Goal: Task Accomplishment & Management: Use online tool/utility

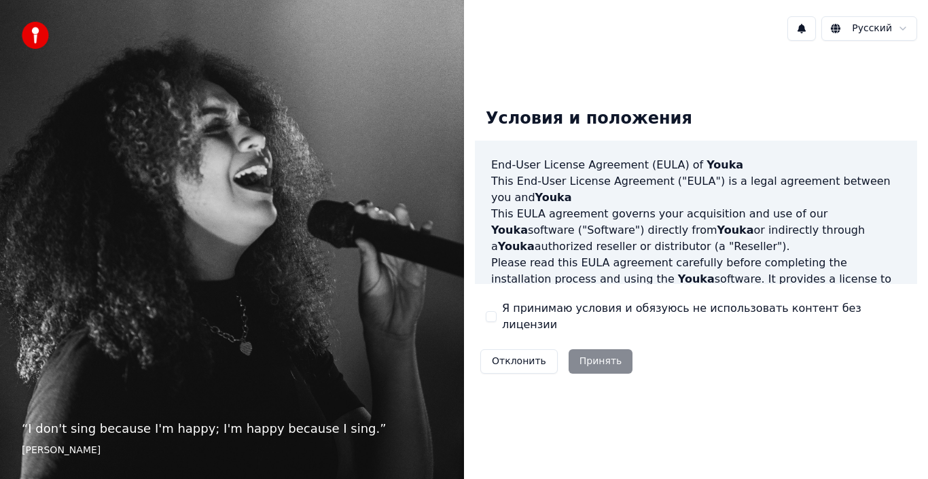
click at [589, 353] on div "Отклонить Принять" at bounding box center [556, 361] width 163 height 35
click at [590, 352] on div "Отклонить Принять" at bounding box center [556, 361] width 163 height 35
click at [485, 317] on div "Условия и положения End-User License Agreement (EULA) of Youka This End-User Li…" at bounding box center [696, 238] width 442 height 282
click at [488, 317] on button "Я принимаю условия и обязуюсь не использовать контент без лицензии" at bounding box center [491, 316] width 11 height 11
click at [496, 315] on div "Я принимаю условия и обязуюсь не использовать контент без лицензии" at bounding box center [696, 316] width 420 height 33
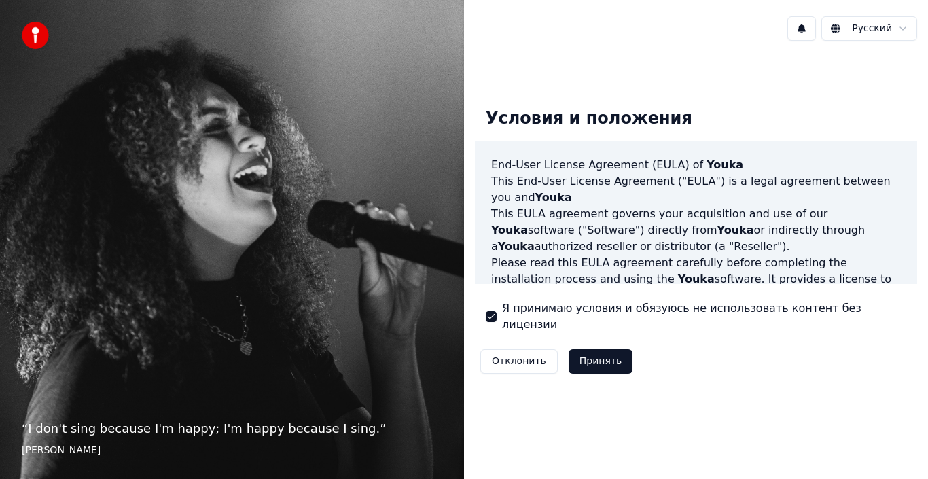
drag, startPoint x: 598, startPoint y: 349, endPoint x: 592, endPoint y: 355, distance: 8.2
click at [592, 355] on button "Принять" at bounding box center [600, 361] width 65 height 24
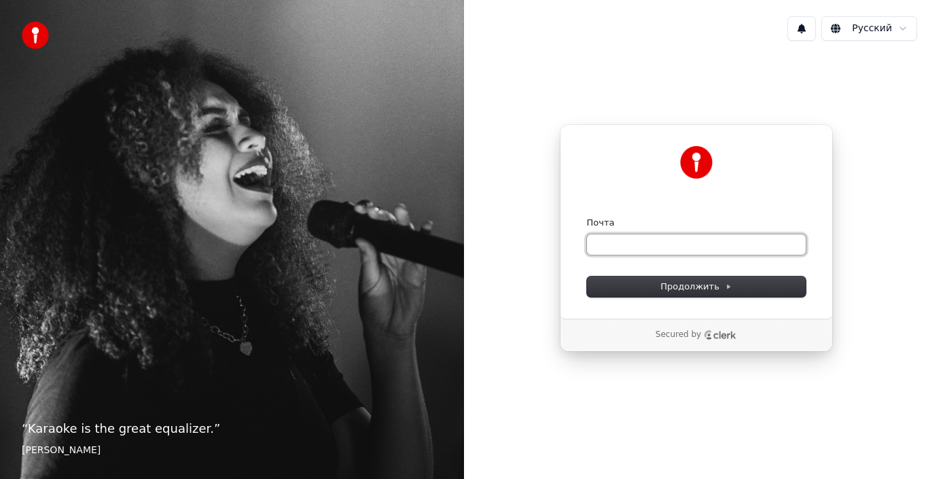
click at [696, 244] on input "Почта" at bounding box center [696, 244] width 219 height 20
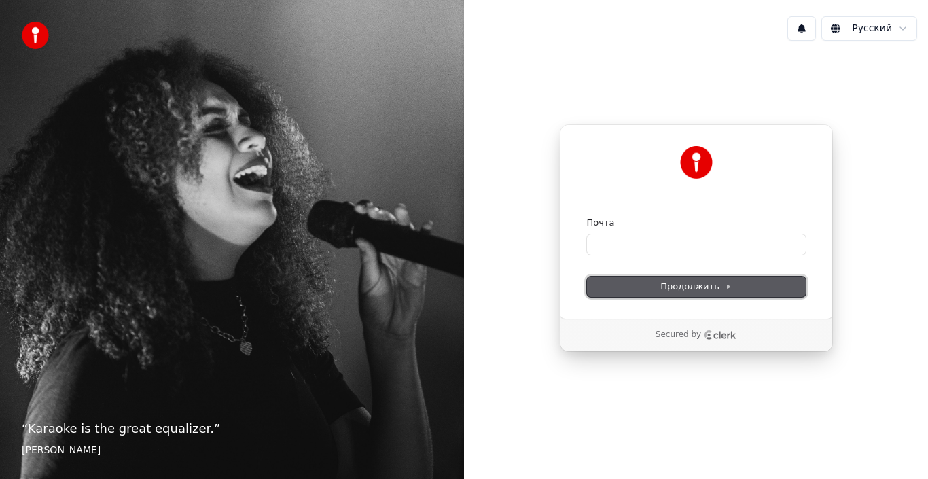
click at [699, 286] on span "Продолжить" at bounding box center [695, 286] width 71 height 12
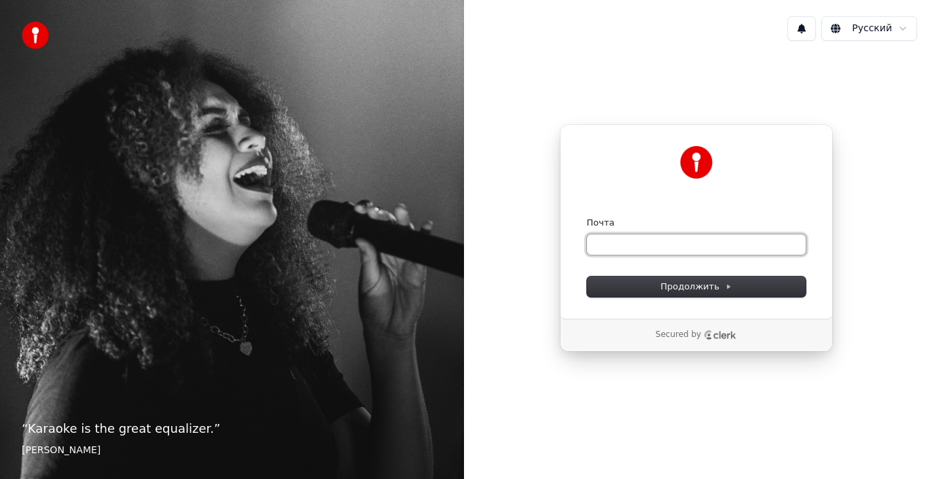
click at [699, 247] on input "Почта" at bounding box center [696, 244] width 219 height 20
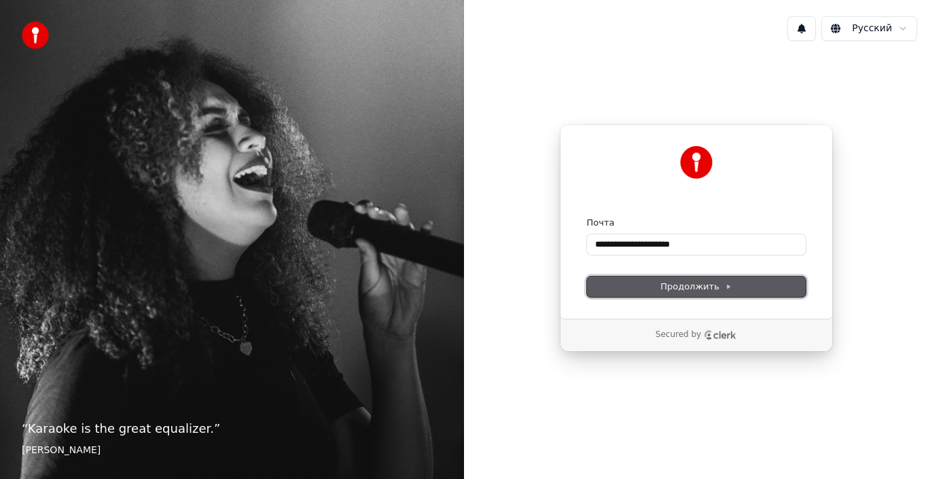
click at [728, 293] on button "Продолжить" at bounding box center [696, 286] width 219 height 20
type input "**********"
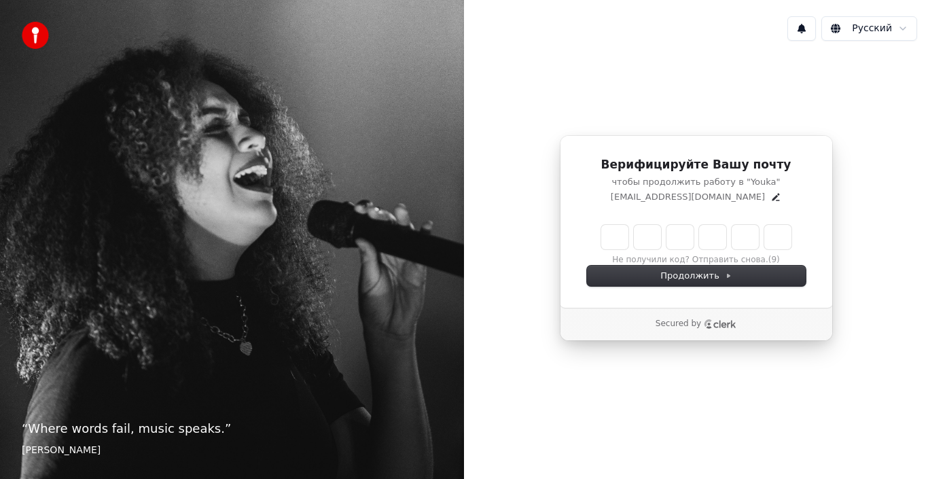
click at [589, 241] on div "Не получили код? Отправить снова. (9)" at bounding box center [696, 245] width 219 height 41
click at [617, 237] on input "Enter verification code" at bounding box center [709, 237] width 217 height 24
type input "******"
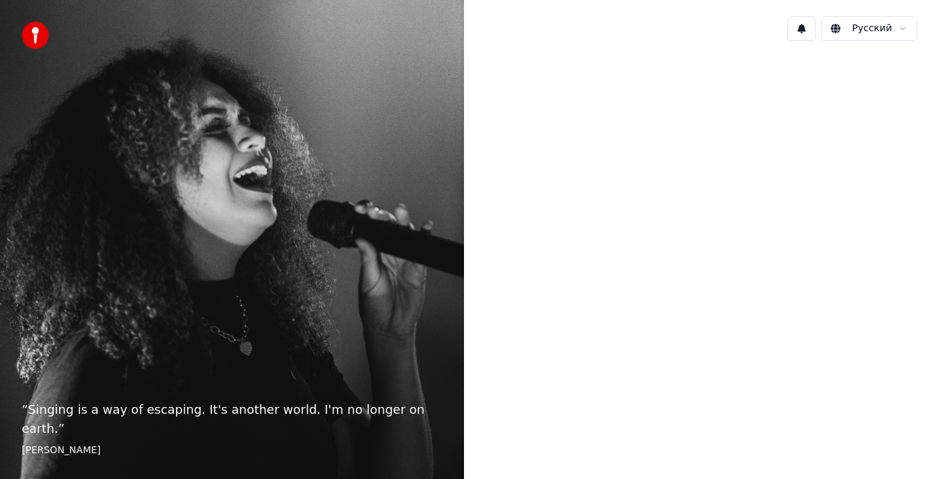
click at [622, 397] on div at bounding box center [696, 238] width 464 height 373
click at [566, 404] on div at bounding box center [696, 238] width 464 height 373
click at [496, 390] on div at bounding box center [696, 238] width 464 height 373
click at [451, 299] on div "“ Singing is a way of escaping. It's another world. I'm no longer on earth. ” […" at bounding box center [232, 239] width 464 height 479
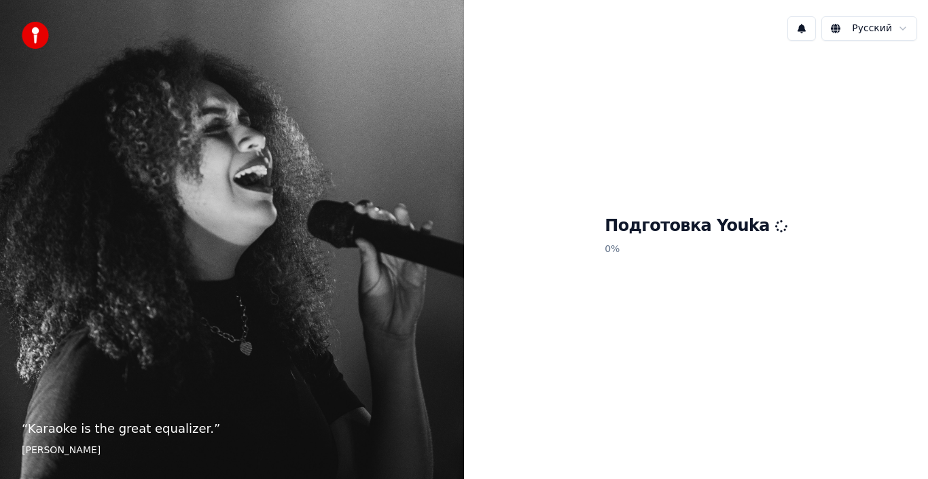
click at [613, 156] on div "Подготовка Youka 0 %" at bounding box center [696, 238] width 464 height 373
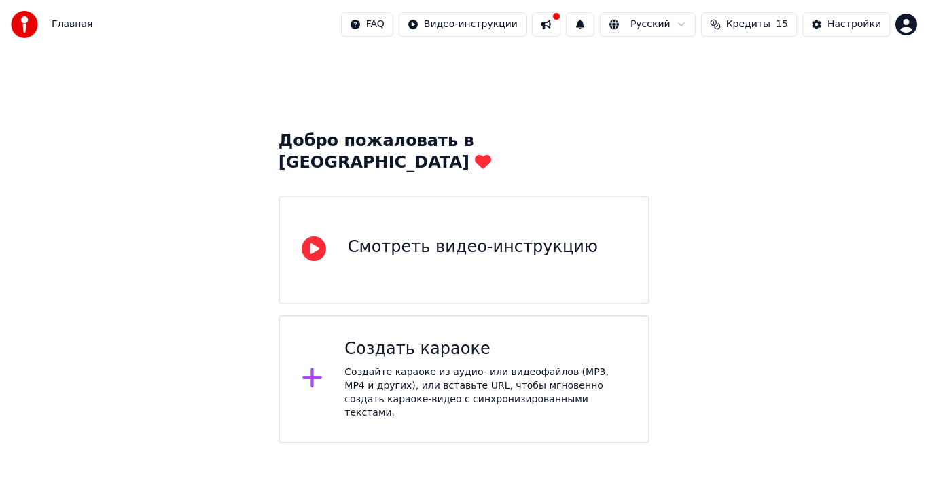
click at [483, 339] on div "Создать караоке Создайте караоке из аудио- или видеофайлов (MP3, MP4 и других),…" at bounding box center [485, 378] width 282 height 81
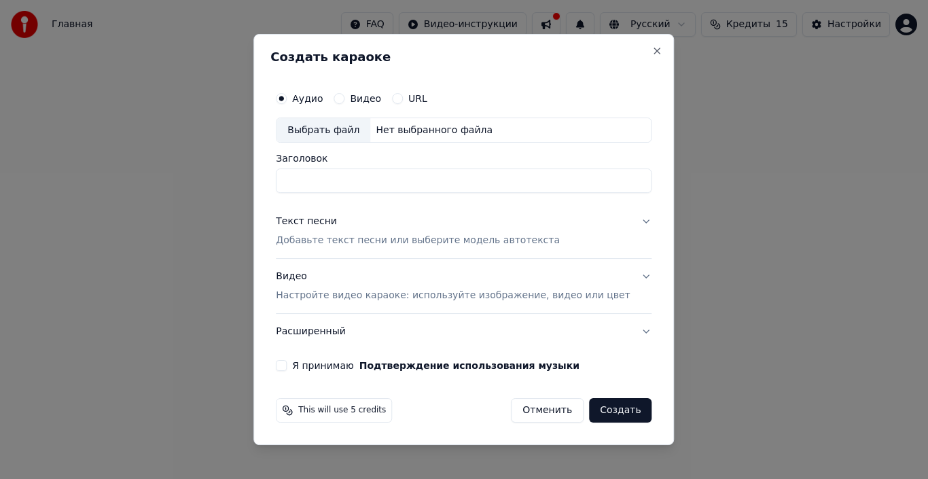
click at [395, 238] on p "Добавьте текст песни или выберите модель автотекста" at bounding box center [418, 241] width 284 height 14
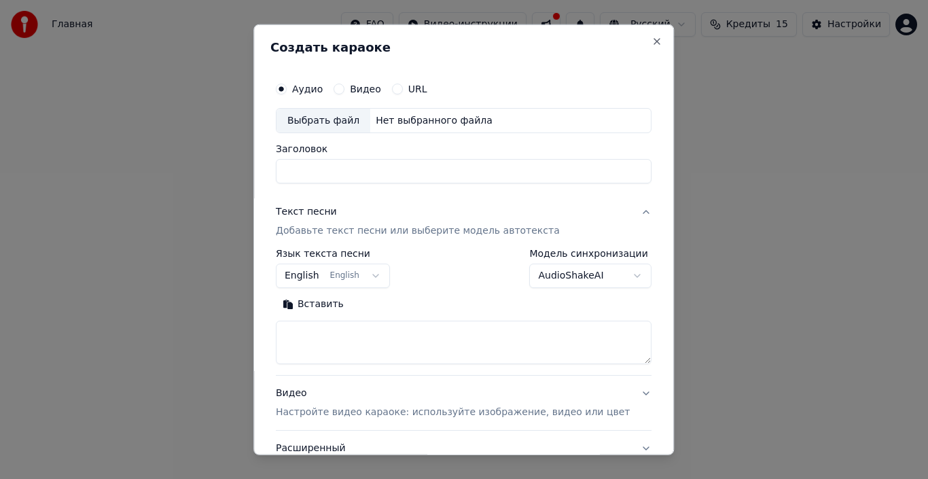
click at [364, 272] on button "English English" at bounding box center [333, 275] width 114 height 24
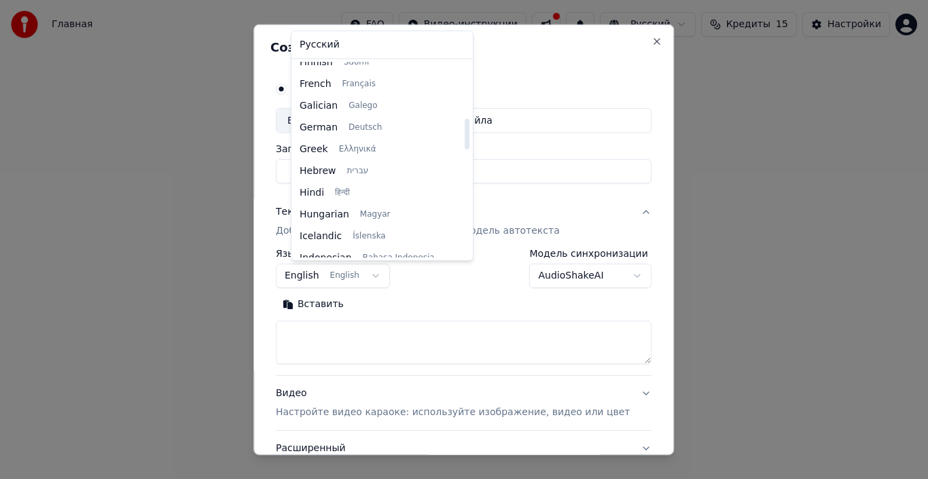
scroll to position [529, 0]
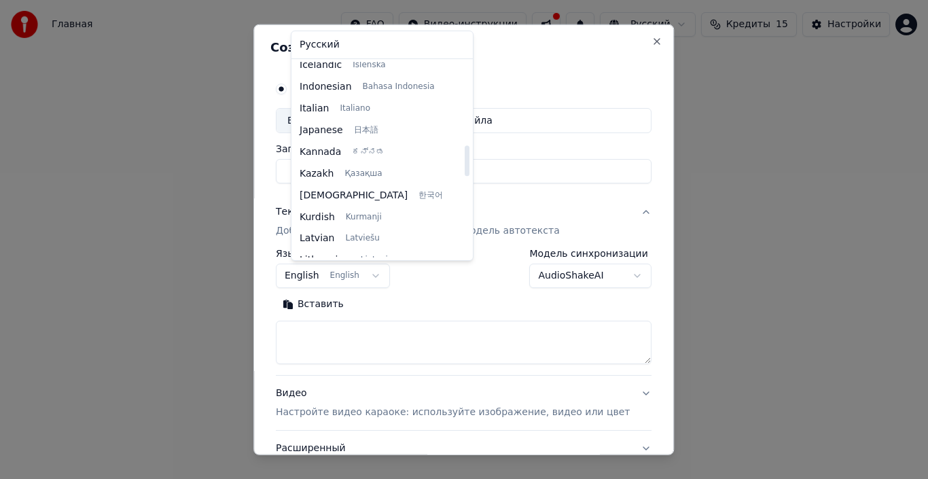
select select "**"
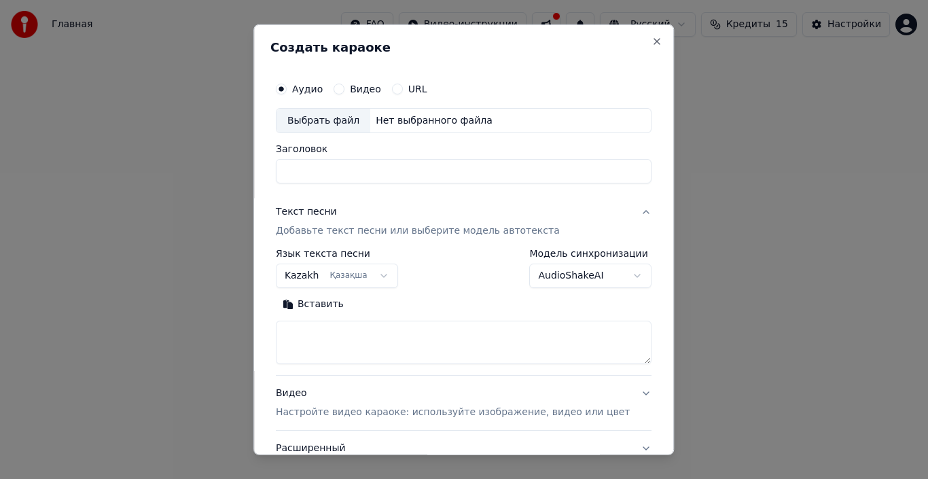
click at [344, 170] on input "Заголовок" at bounding box center [464, 171] width 376 height 24
click at [325, 310] on button "Вставить" at bounding box center [313, 304] width 75 height 22
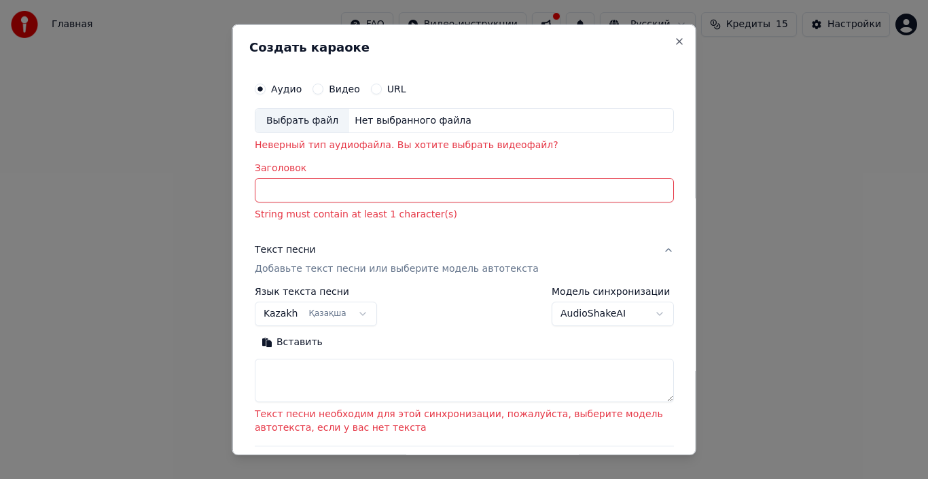
click at [330, 188] on input "Заголовок" at bounding box center [464, 190] width 419 height 24
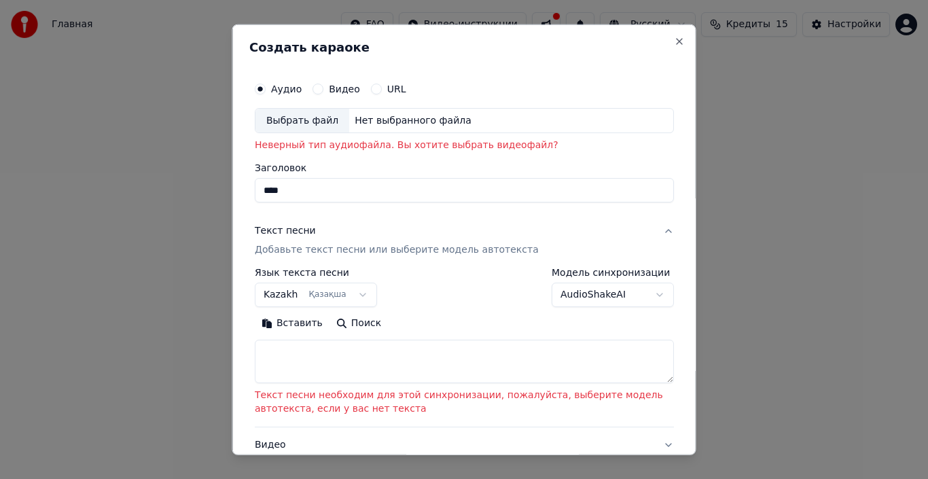
type input "****"
click at [341, 357] on textarea at bounding box center [464, 361] width 419 height 43
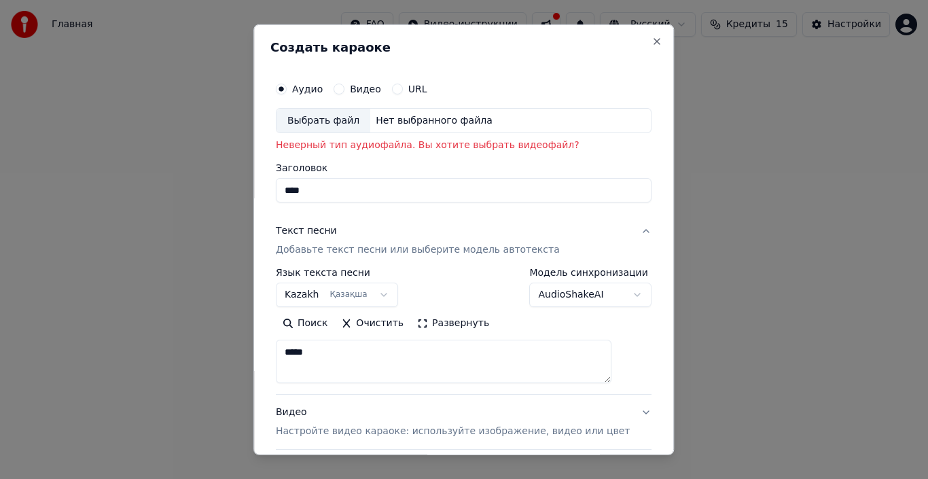
type textarea "*****"
click at [390, 116] on div "Нет выбранного файла" at bounding box center [434, 120] width 128 height 14
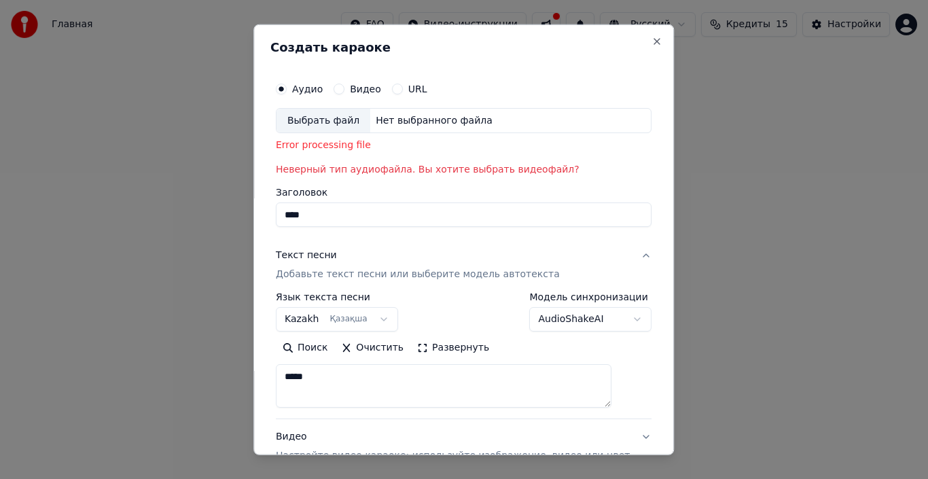
click at [331, 120] on div "Выбрать файл" at bounding box center [323, 120] width 94 height 24
click at [354, 124] on div "Выбрать файл" at bounding box center [323, 120] width 94 height 24
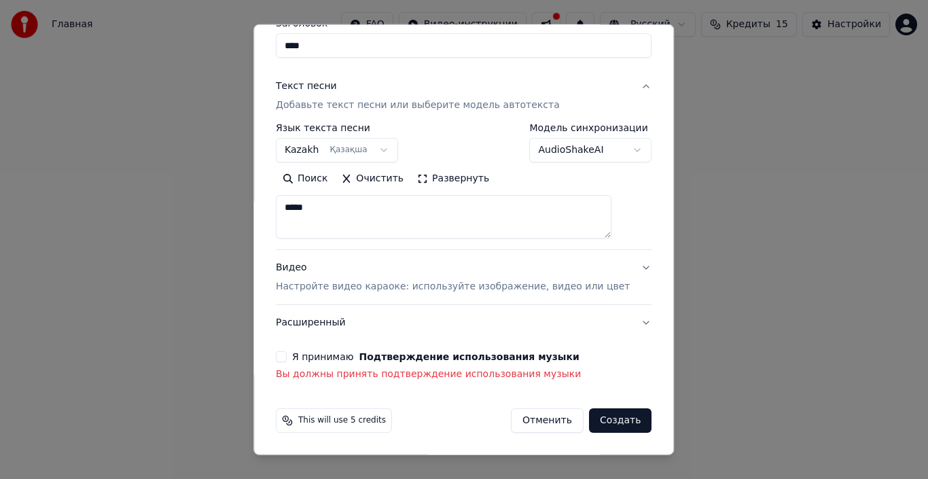
click at [287, 360] on button "Я принимаю Подтверждение использования музыки" at bounding box center [281, 356] width 11 height 11
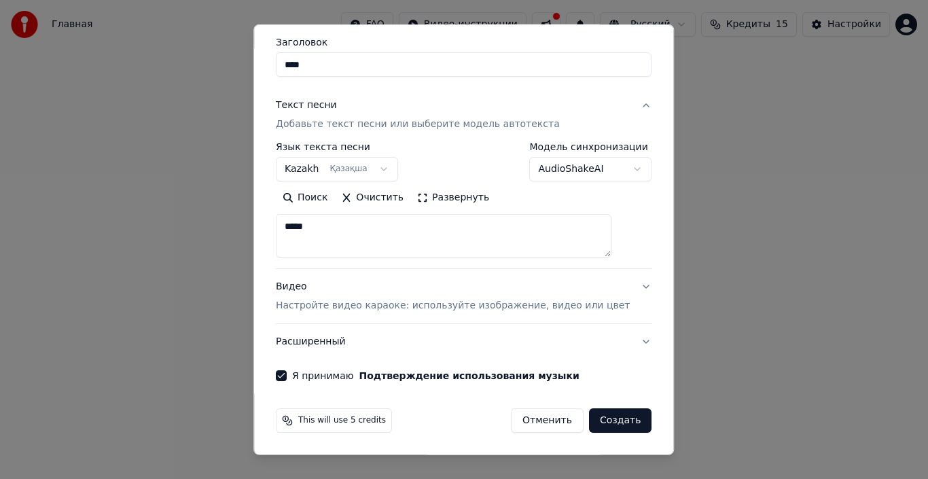
click at [591, 421] on button "Создать" at bounding box center [620, 420] width 62 height 24
select select "**"
click at [591, 421] on button "Создать" at bounding box center [620, 420] width 62 height 24
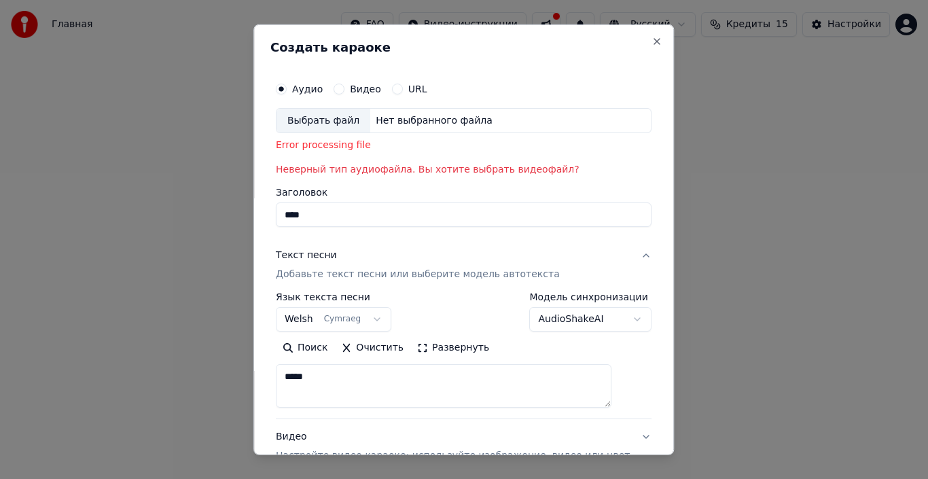
click at [329, 121] on div "Выбрать файл" at bounding box center [323, 120] width 94 height 24
click at [652, 43] on button "Close" at bounding box center [657, 40] width 11 height 11
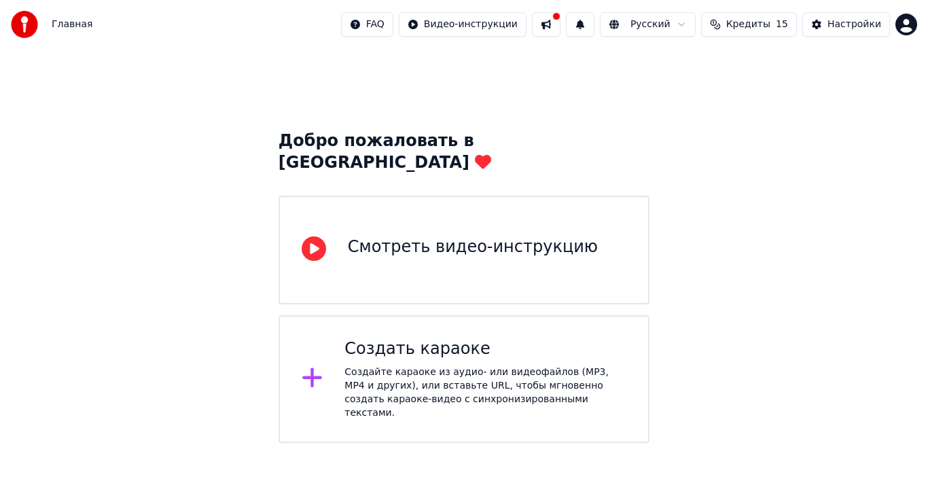
click at [453, 236] on div "Смотреть видео-инструкцию" at bounding box center [473, 247] width 250 height 22
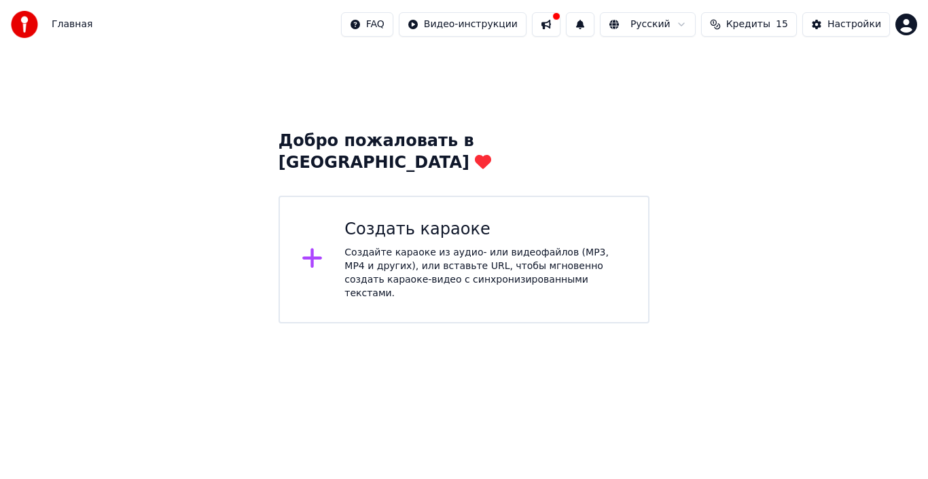
click at [400, 219] on div "Создать караоке" at bounding box center [485, 230] width 282 height 22
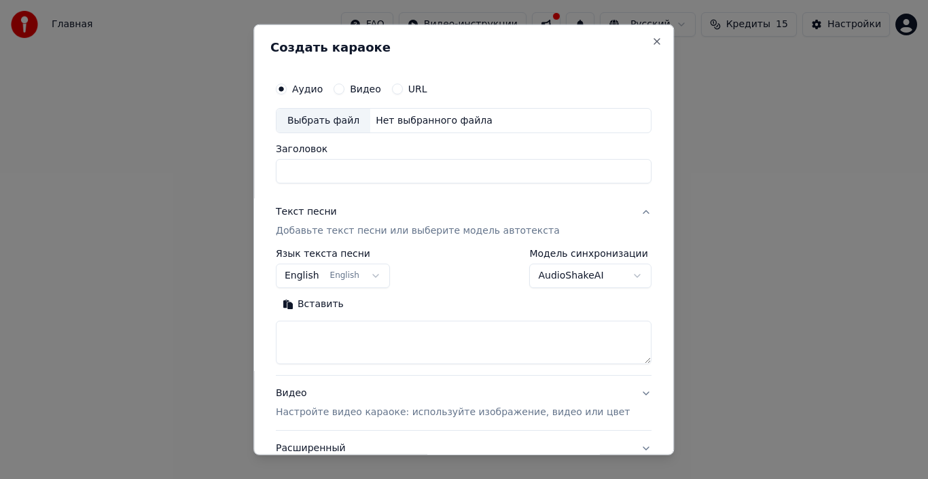
click at [381, 84] on label "Видео" at bounding box center [365, 89] width 31 height 10
click at [344, 83] on button "Видео" at bounding box center [338, 88] width 11 height 11
click at [385, 120] on div "Нет выбранного файла" at bounding box center [434, 120] width 128 height 14
